Goal: Task Accomplishment & Management: Use online tool/utility

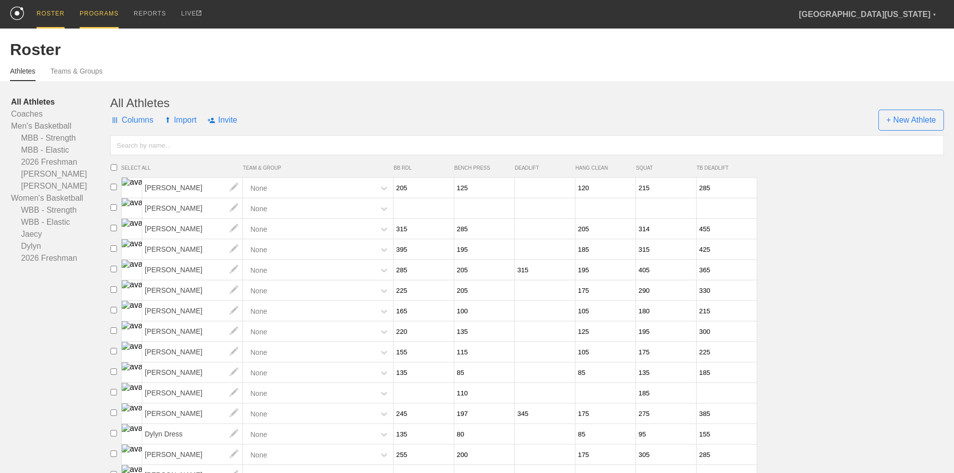
click at [84, 13] on div "PROGRAMS" at bounding box center [99, 14] width 39 height 29
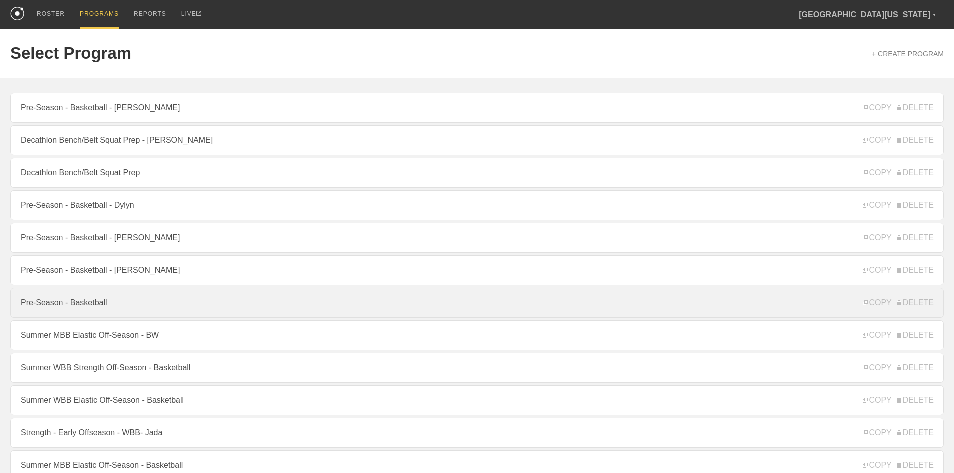
click at [75, 307] on link "Pre-Season - Basketball" at bounding box center [477, 303] width 934 height 30
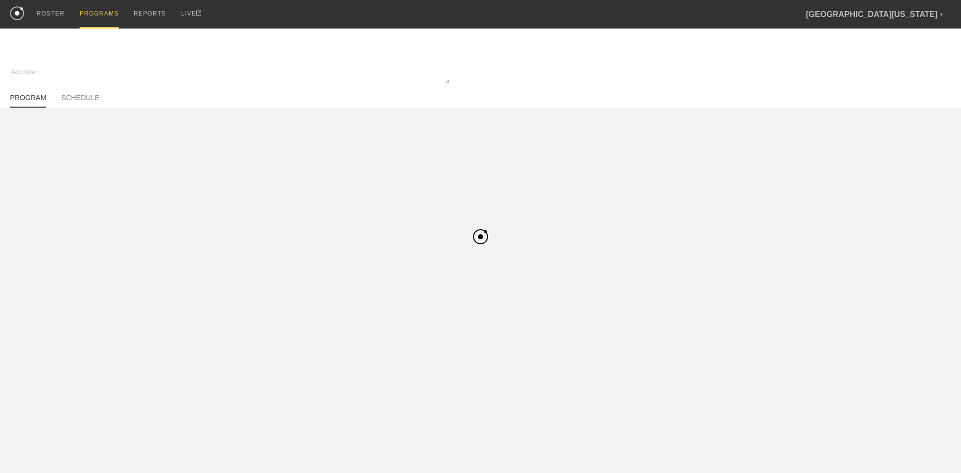
type textarea "x"
type input "Pre-Season - Basketball"
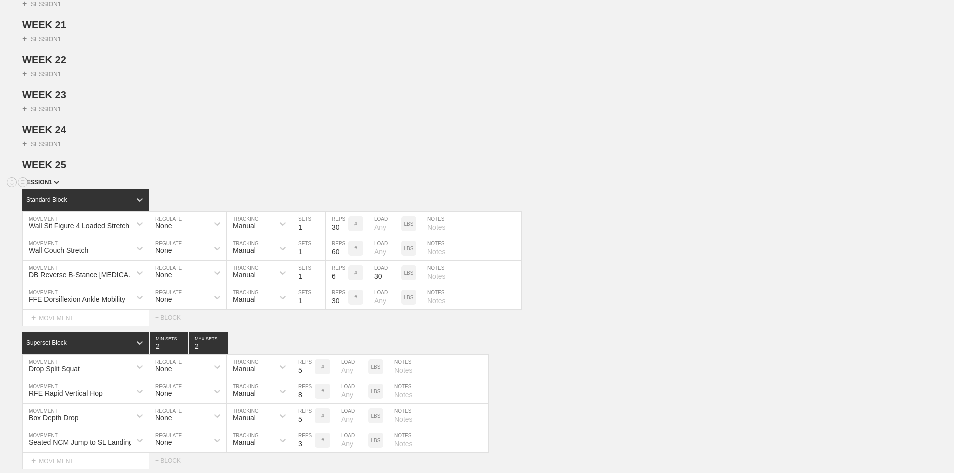
scroll to position [801, 0]
click at [27, 170] on icon at bounding box center [23, 164] width 12 height 12
click at [55, 170] on span "WEEK 25" at bounding box center [48, 164] width 53 height 11
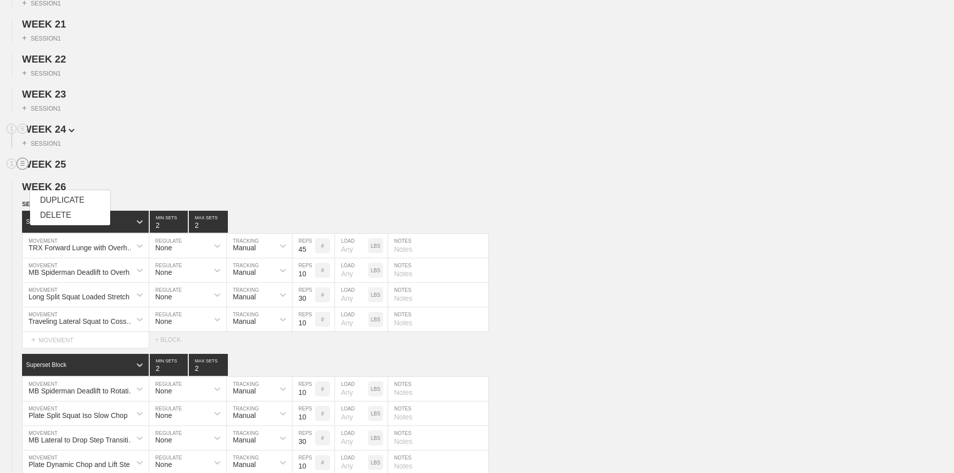
click at [133, 135] on h2 "WEEK 24" at bounding box center [488, 130] width 932 height 12
click at [57, 192] on span "WEEK 26" at bounding box center [48, 186] width 53 height 11
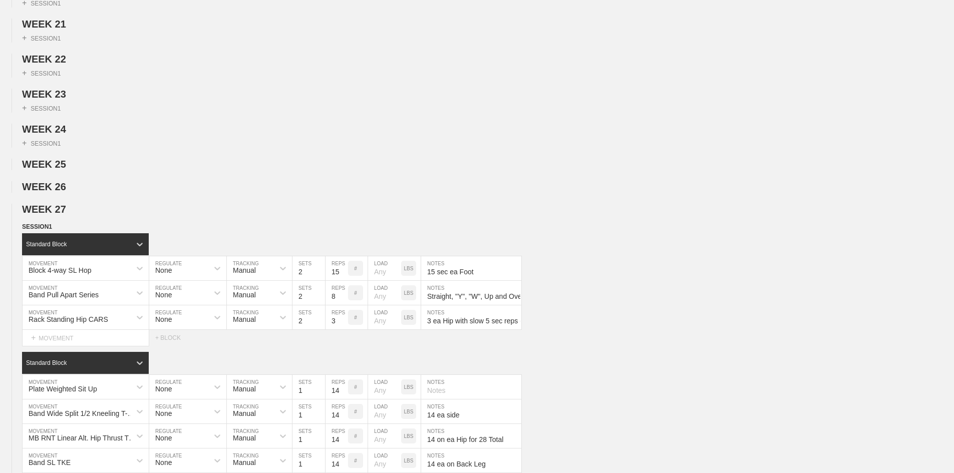
click at [52, 229] on div "WEEK 1 DUPLICATE DELETE + SESSION 1 WEEK 2 DUPLICATE DELETE + SESSION 1 WEEK 3 …" at bounding box center [477, 423] width 954 height 2210
click at [52, 215] on span "WEEK 27" at bounding box center [48, 209] width 53 height 11
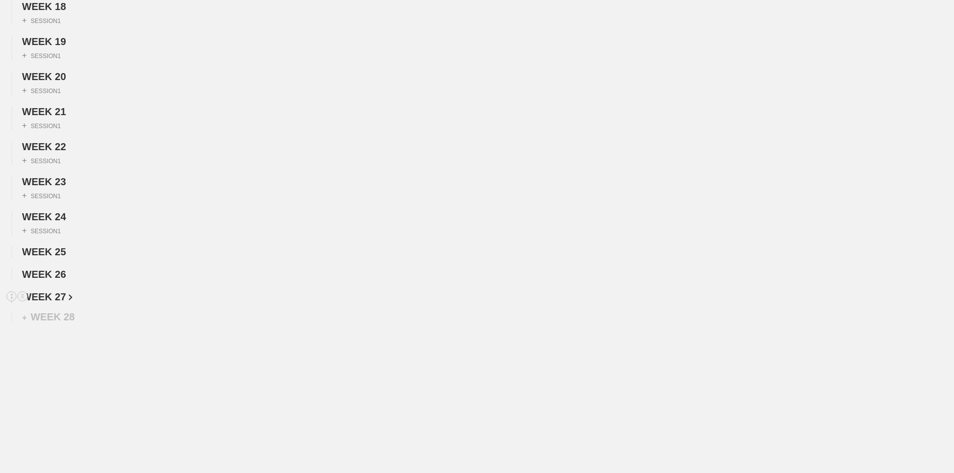
click at [53, 293] on span "WEEK 27" at bounding box center [47, 296] width 51 height 11
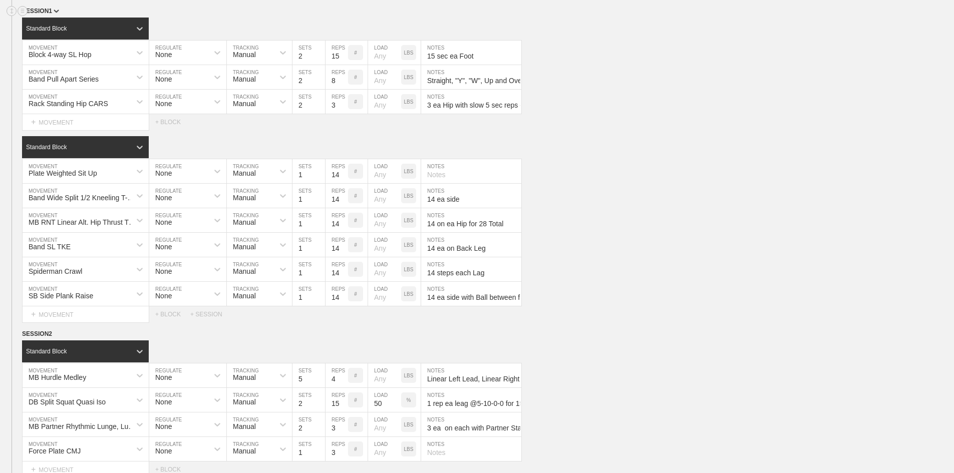
scroll to position [1001, 0]
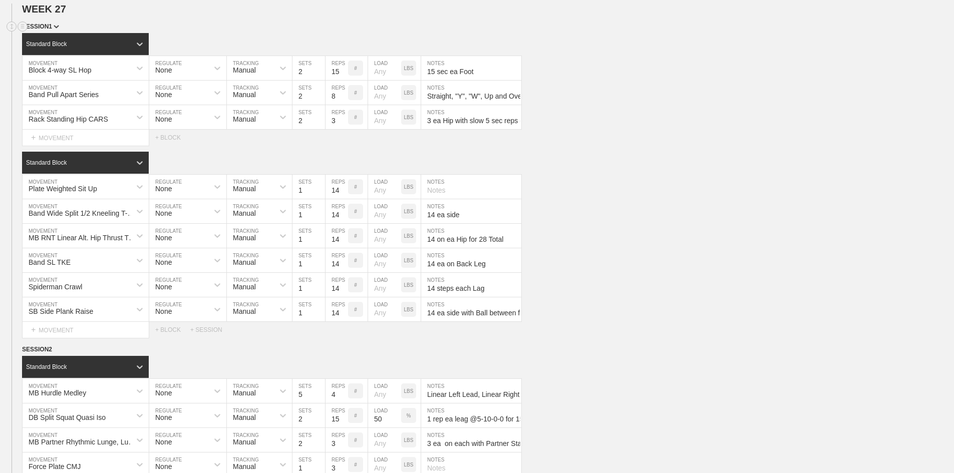
click at [52, 33] on div "SESSION 1" at bounding box center [488, 28] width 932 height 12
click at [46, 30] on span "SESSION 1" at bounding box center [40, 26] width 37 height 7
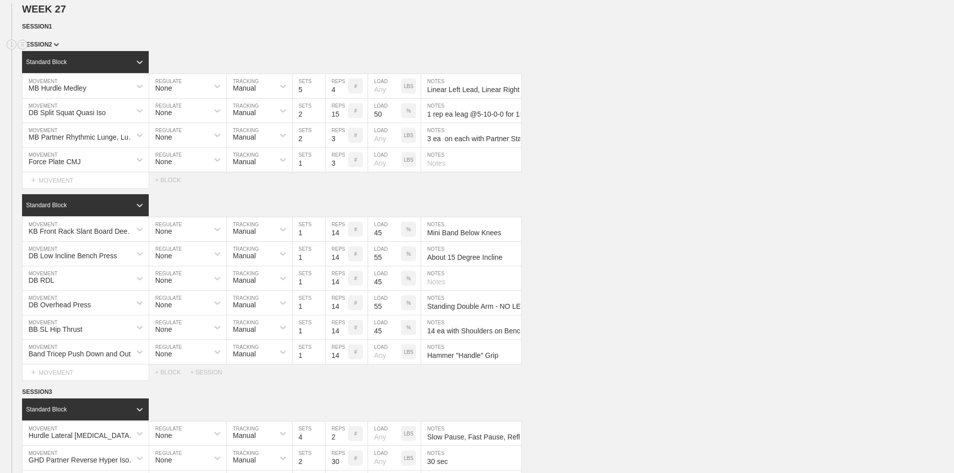
click at [49, 48] on span "SESSION 2" at bounding box center [40, 44] width 37 height 7
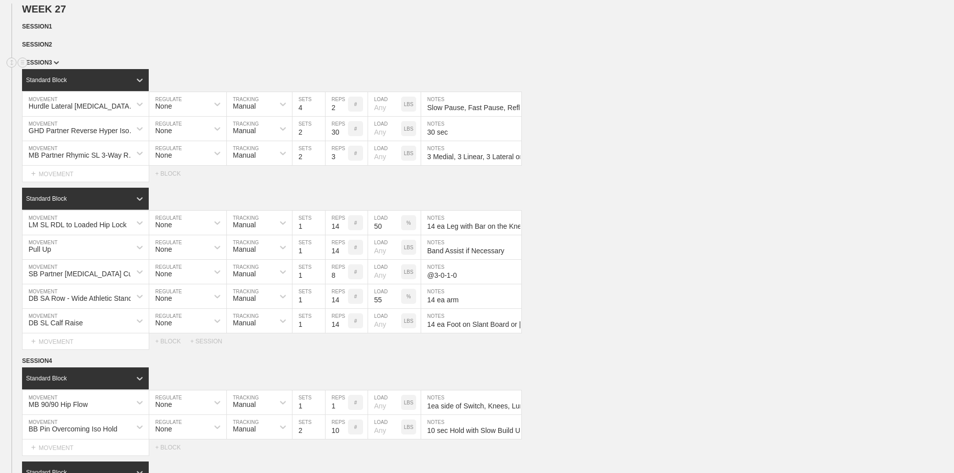
click at [52, 66] on span "SESSION 3" at bounding box center [40, 62] width 37 height 7
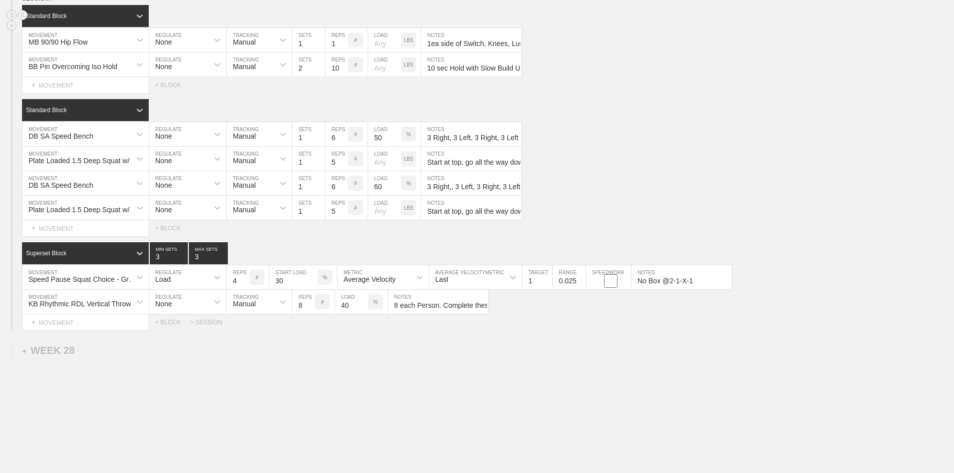
scroll to position [1051, 0]
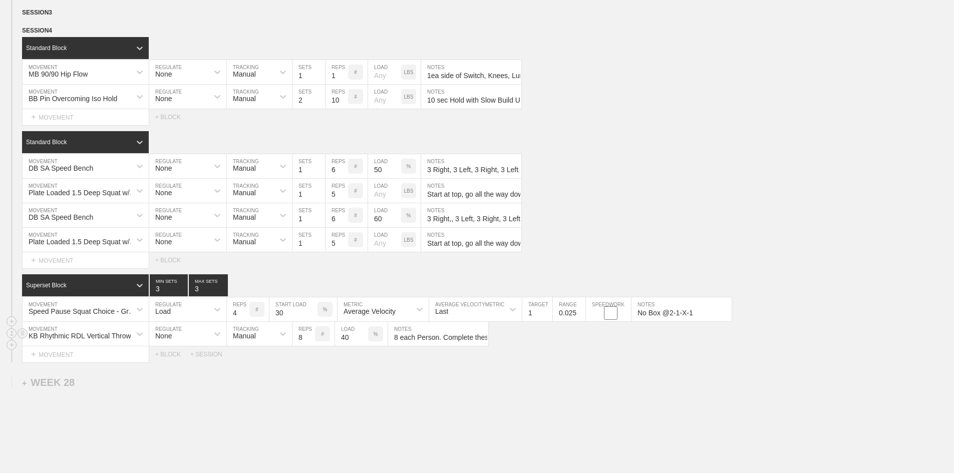
click at [472, 346] on input "8 each Person. Complete these reps on the rubber floor, not on the turf." at bounding box center [438, 334] width 100 height 24
click at [615, 153] on div "Standard Block" at bounding box center [488, 142] width 932 height 22
click at [213, 16] on div "WEEK 27 DUPLICATE DELETE SESSION 1 DUPLICATE DELETE SESSION 2 DUPLICATE DELETE …" at bounding box center [477, 157] width 954 height 409
click at [537, 321] on input "1" at bounding box center [537, 309] width 30 height 24
click at [535, 321] on input "1" at bounding box center [537, 309] width 30 height 24
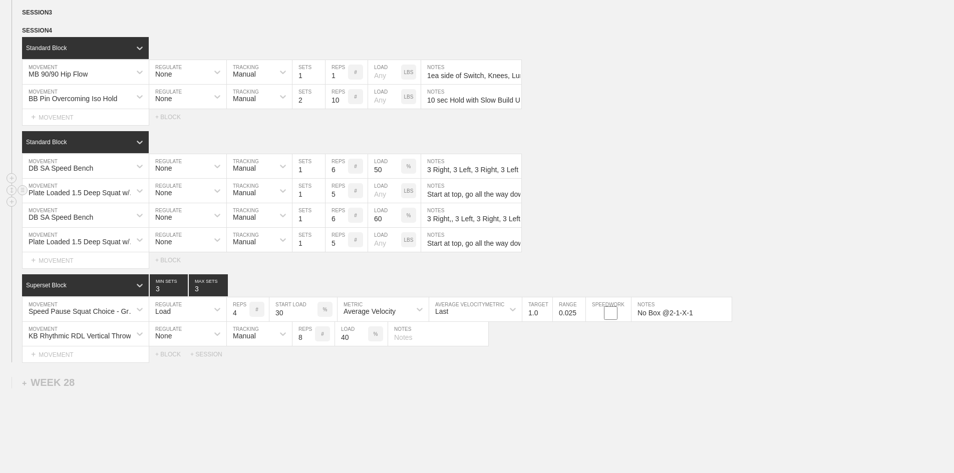
type input "1.0"
click at [594, 203] on div "Plate Loaded 1.5 Deep Squat w/ Mini Band MOVEMENT None REGULATE Manual TRACKING…" at bounding box center [477, 191] width 954 height 25
